Goal: Check status: Check status

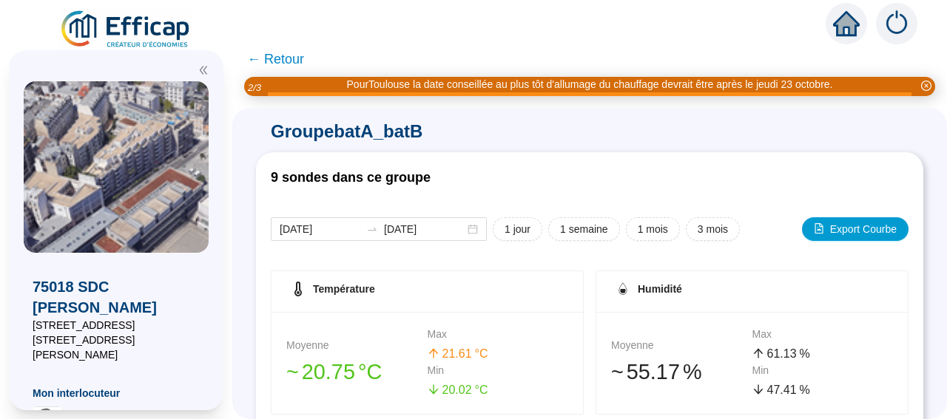
click at [282, 58] on span "← Retour" at bounding box center [275, 59] width 57 height 21
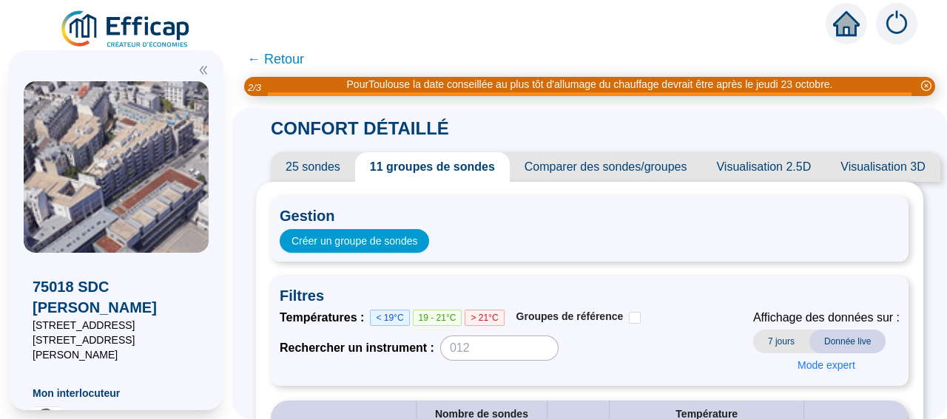
click at [330, 172] on span "25 sondes" at bounding box center [313, 167] width 84 height 30
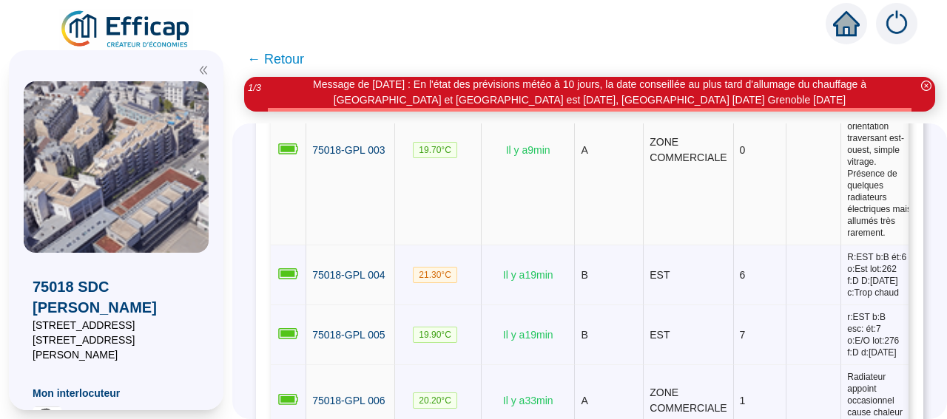
scroll to position [487, 0]
